Goal: Information Seeking & Learning: Learn about a topic

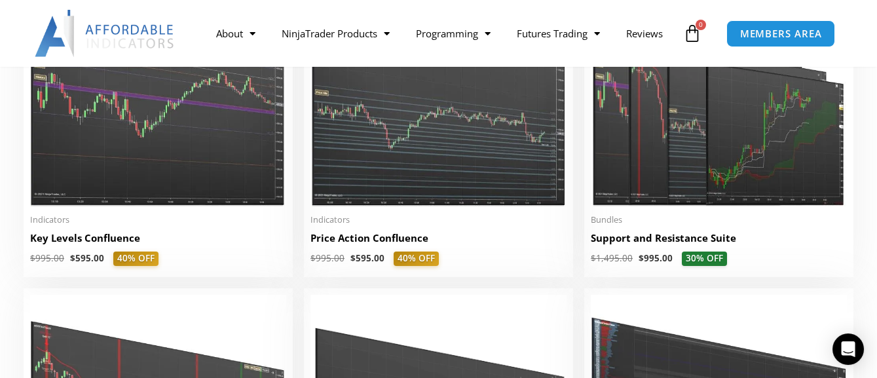
scroll to position [1819, 0]
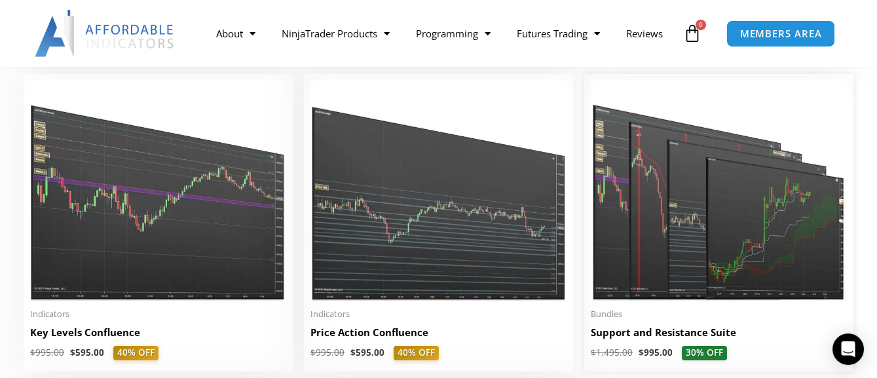
click at [737, 229] on img at bounding box center [719, 191] width 256 height 220
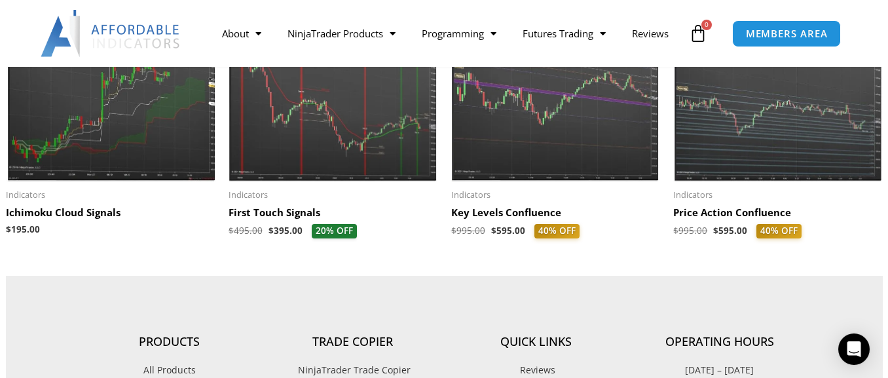
scroll to position [1453, 0]
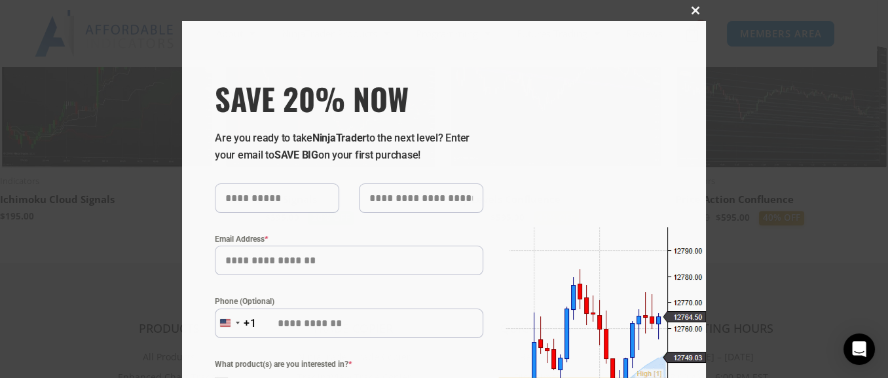
click at [689, 7] on span at bounding box center [695, 11] width 21 height 8
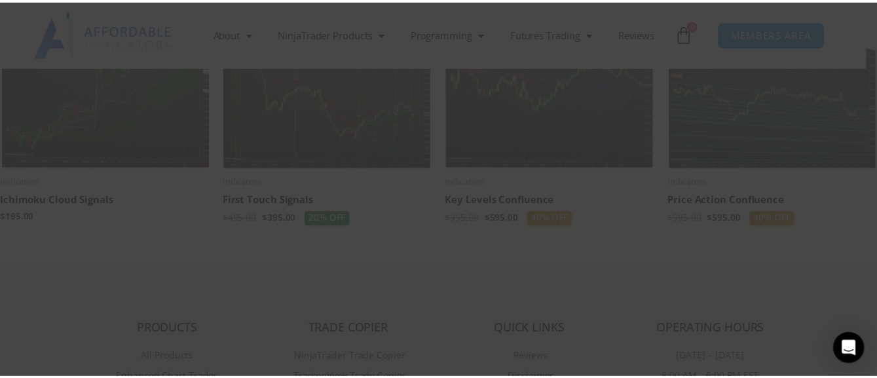
scroll to position [1456, 0]
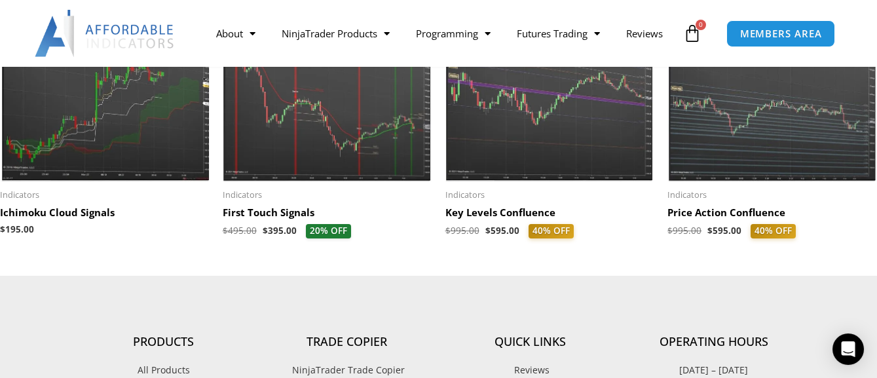
click at [527, 138] on img at bounding box center [551, 91] width 210 height 180
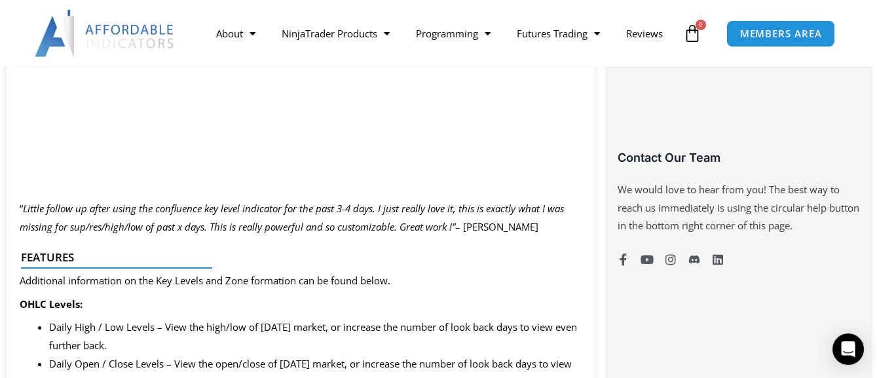
scroll to position [968, 0]
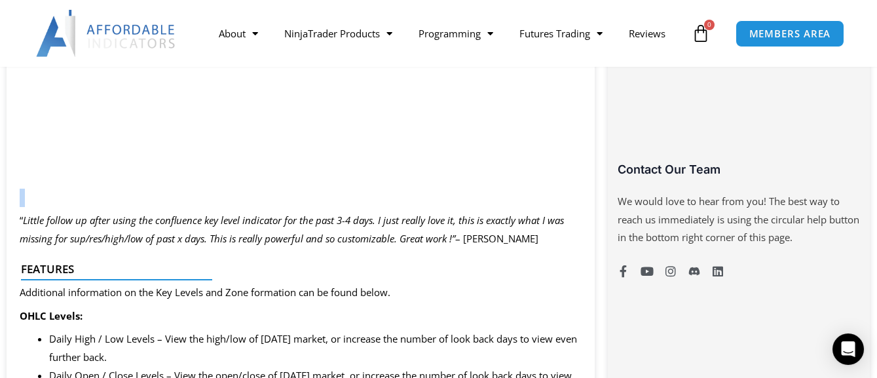
click at [554, 191] on p at bounding box center [301, 198] width 562 height 18
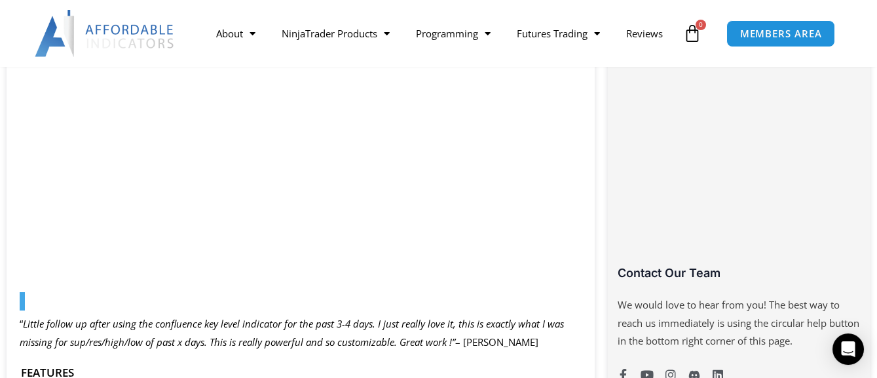
scroll to position [846, 0]
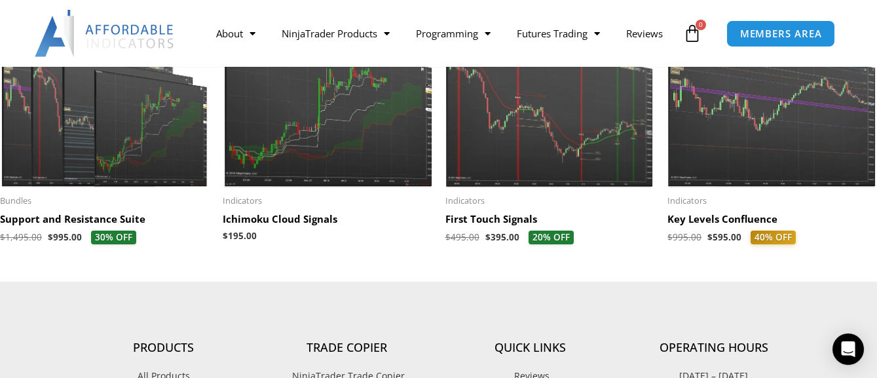
scroll to position [1819, 0]
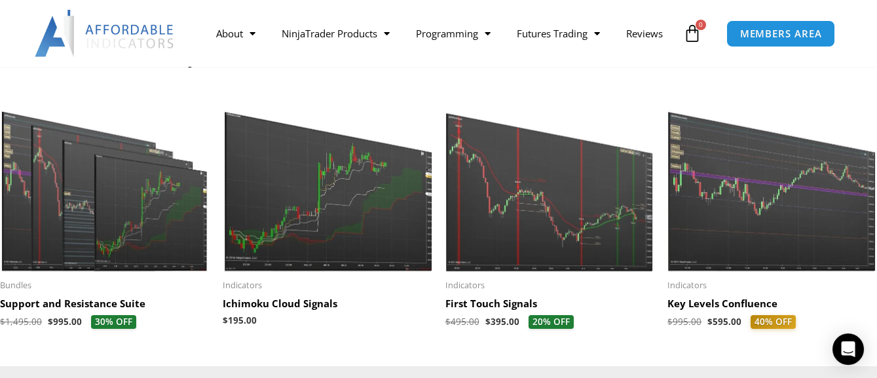
click at [782, 197] on img at bounding box center [773, 182] width 210 height 180
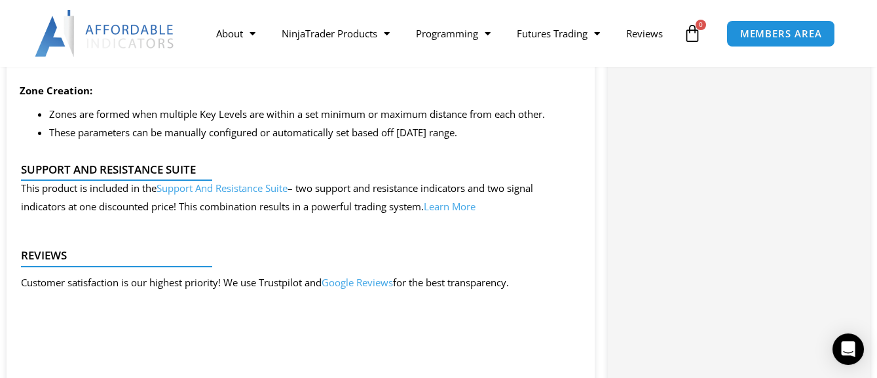
scroll to position [1583, 0]
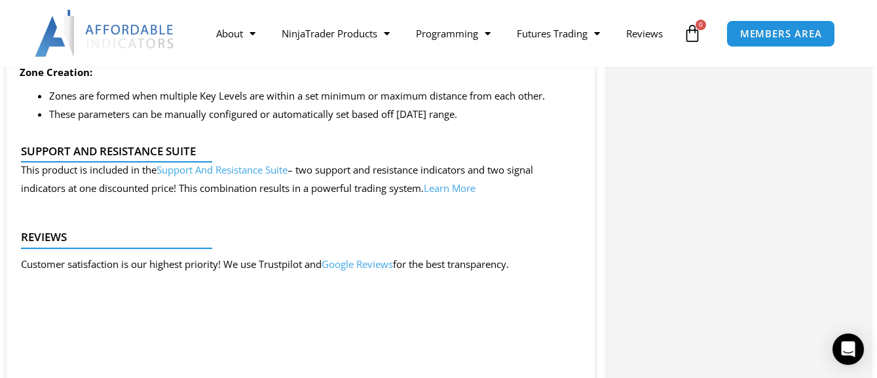
click at [252, 170] on link "Support And Resistance Suite" at bounding box center [222, 169] width 131 height 13
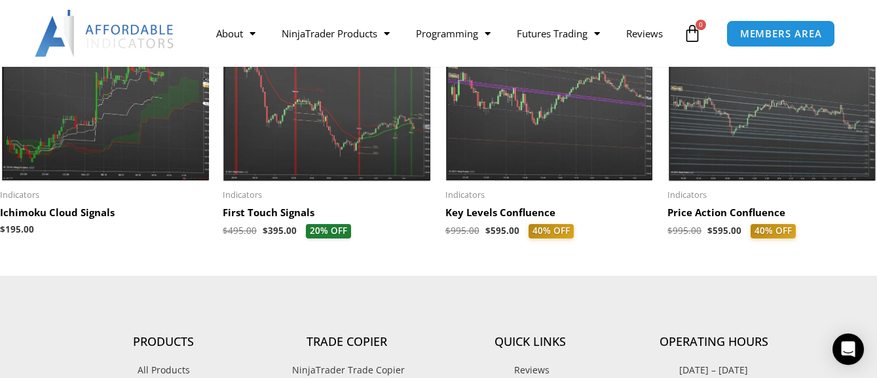
scroll to position [1698, 0]
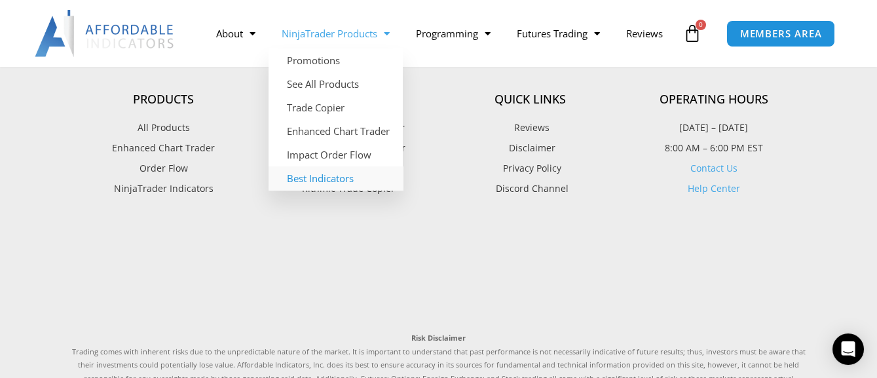
click at [330, 166] on link "Best Indicators" at bounding box center [336, 178] width 134 height 24
